Goal: Navigation & Orientation: Go to known website

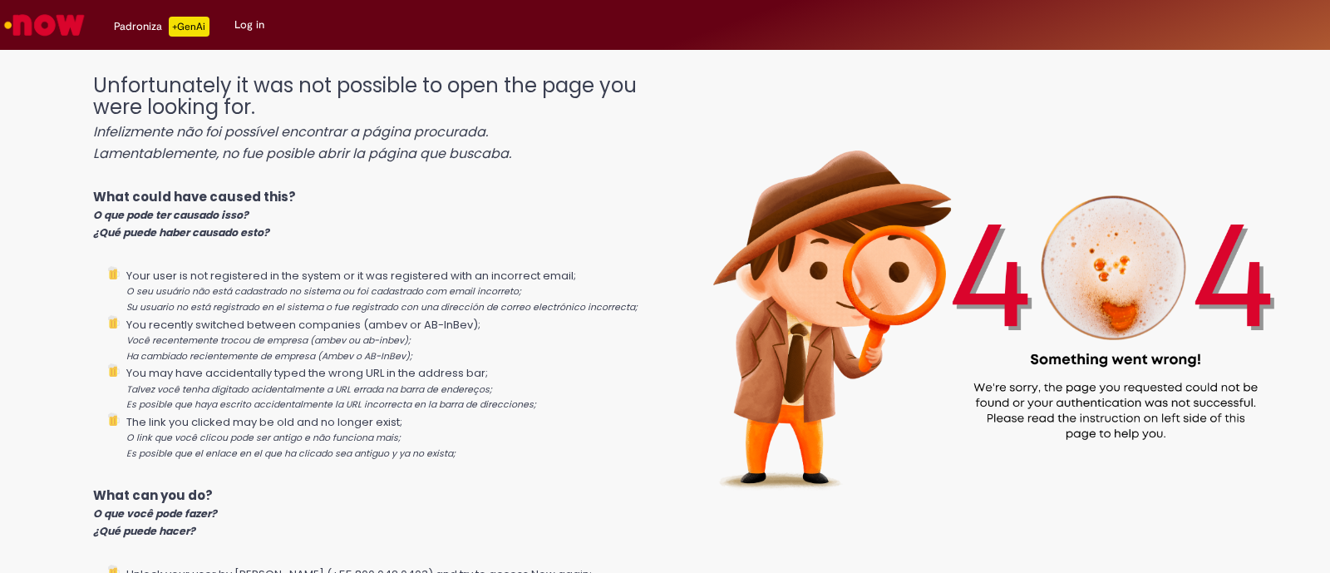
click at [54, 25] on img "Go to homepage" at bounding box center [45, 24] width 86 height 33
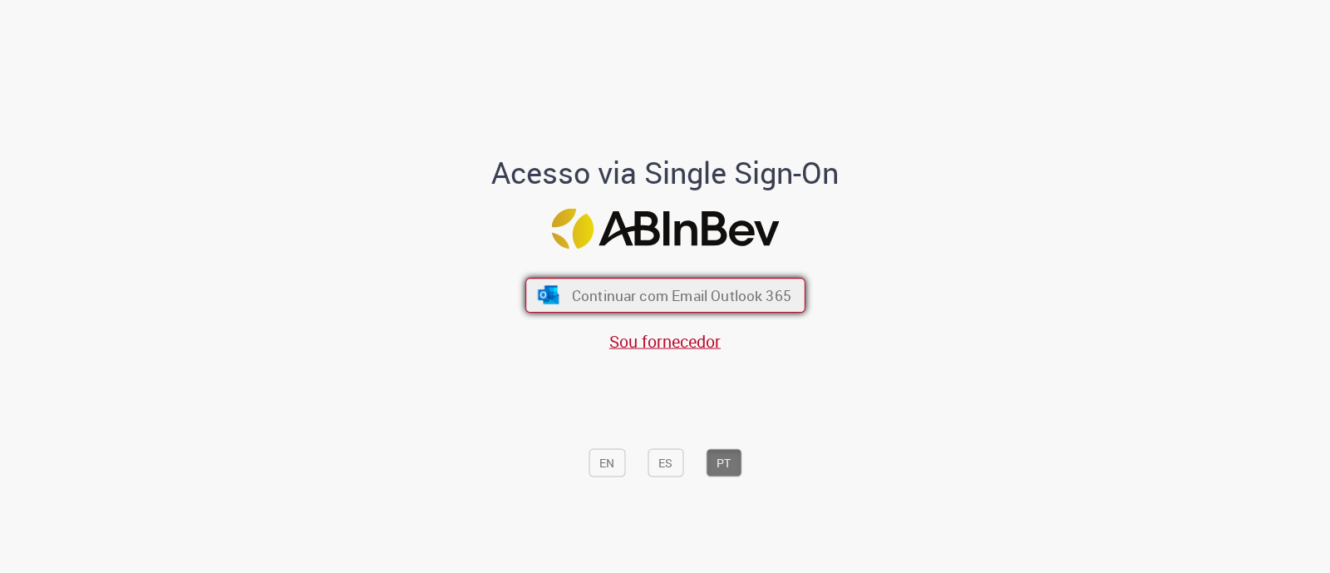
click at [625, 288] on span "Continuar com Email Outlook 365" at bounding box center [680, 295] width 219 height 19
